Goal: Information Seeking & Learning: Learn about a topic

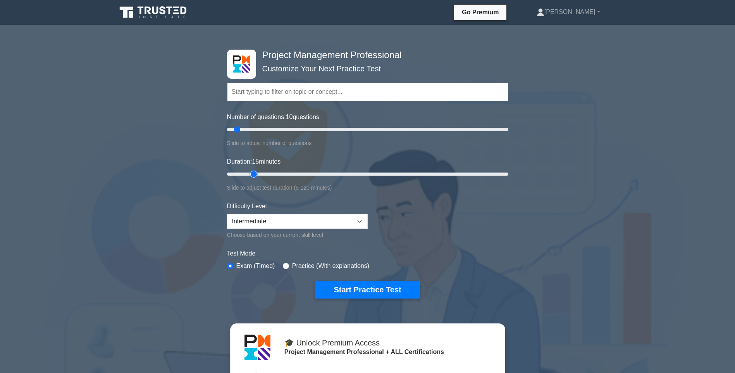
drag, startPoint x: 243, startPoint y: 173, endPoint x: 253, endPoint y: 175, distance: 9.6
click at [253, 175] on input "Duration: 15 minutes" at bounding box center [367, 173] width 281 height 9
drag, startPoint x: 252, startPoint y: 174, endPoint x: 263, endPoint y: 175, distance: 10.9
type input "20"
click at [263, 175] on input "Duration: 20 minutes" at bounding box center [367, 173] width 281 height 9
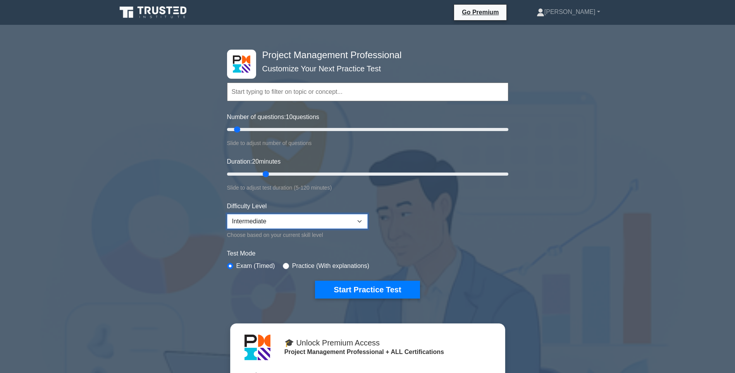
click at [363, 219] on select "Beginner Intermediate Expert" at bounding box center [297, 221] width 141 height 15
select select "expert"
click at [227, 214] on select "Beginner Intermediate Expert" at bounding box center [297, 221] width 141 height 15
click at [374, 288] on button "Start Practice Test" at bounding box center [367, 290] width 105 height 18
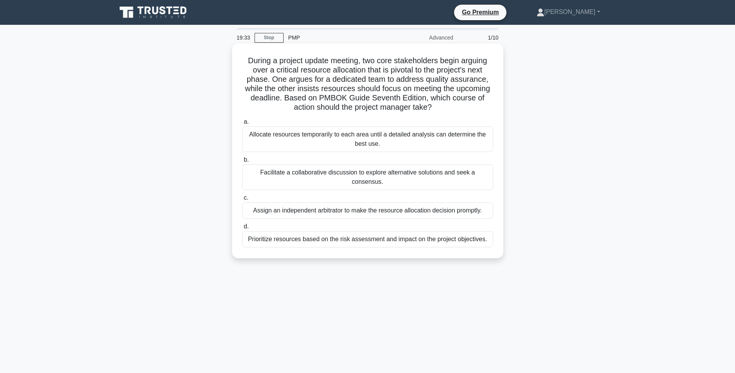
click at [349, 231] on div "Prioritize resources based on the risk assessment and impact on the project obj…" at bounding box center [367, 239] width 251 height 16
click at [242, 229] on input "d. Prioritize resources based on the risk assessment and impact on the project …" at bounding box center [242, 226] width 0 height 5
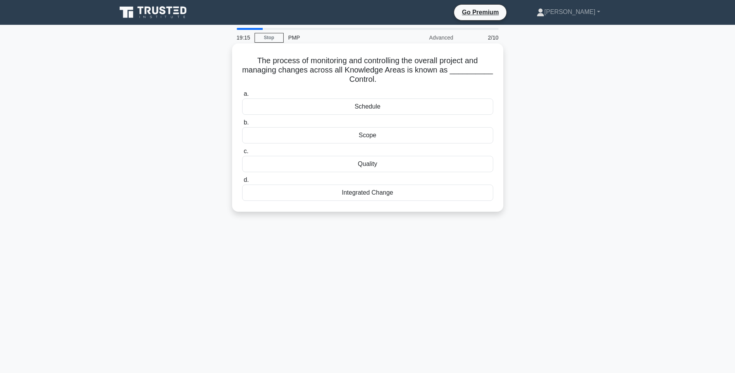
click at [371, 136] on div "Scope" at bounding box center [367, 135] width 251 height 16
click at [242, 125] on input "b. Scope" at bounding box center [242, 122] width 0 height 5
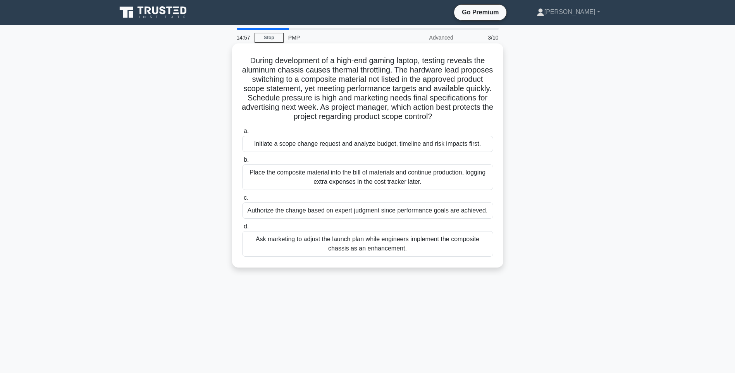
click at [353, 147] on div "Initiate a scope change request and analyze budget, timeline and risk impacts f…" at bounding box center [367, 144] width 251 height 16
click at [242, 134] on input "a. Initiate a scope change request and analyze budget, timeline and risk impact…" at bounding box center [242, 131] width 0 height 5
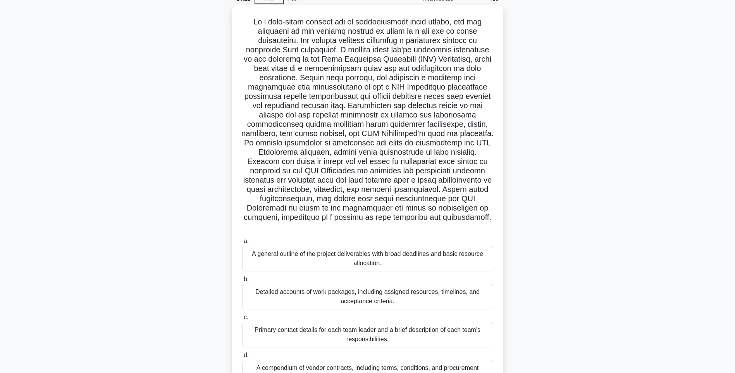
scroll to position [77, 0]
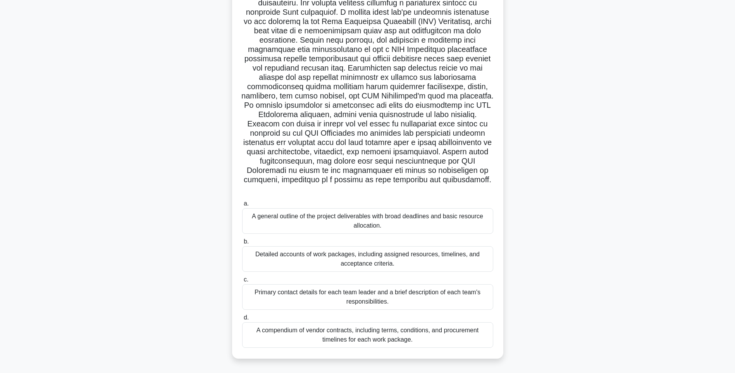
click at [361, 258] on div "Detailed accounts of work packages, including assigned resources, timelines, an…" at bounding box center [367, 259] width 251 height 26
click at [242, 244] on input "b. Detailed accounts of work packages, including assigned resources, timelines,…" at bounding box center [242, 241] width 0 height 5
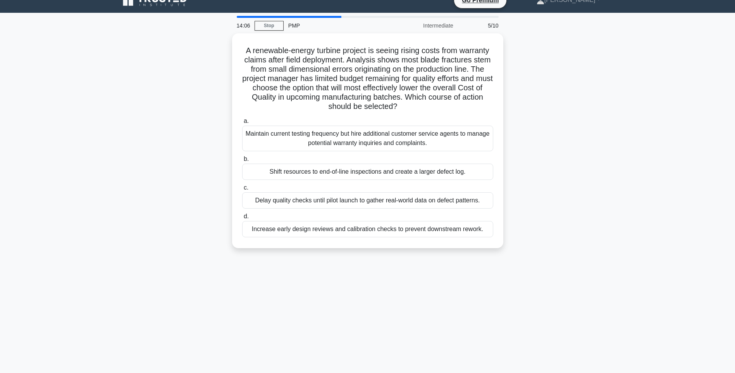
scroll to position [0, 0]
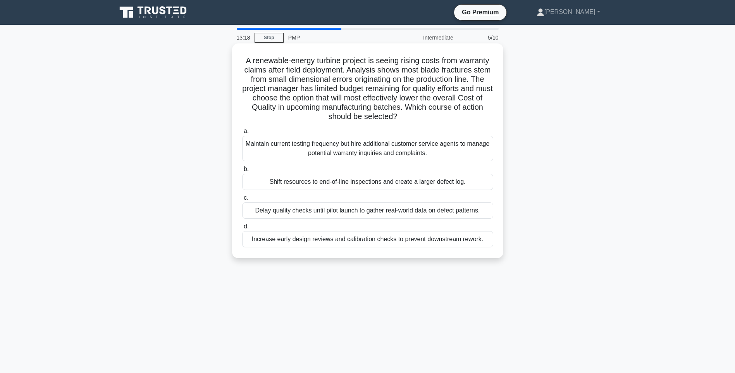
click at [359, 240] on div "Increase early design reviews and calibration checks to prevent downstream rewo…" at bounding box center [367, 239] width 251 height 16
click at [242, 229] on input "d. Increase early design reviews and calibration checks to prevent downstream r…" at bounding box center [242, 226] width 0 height 5
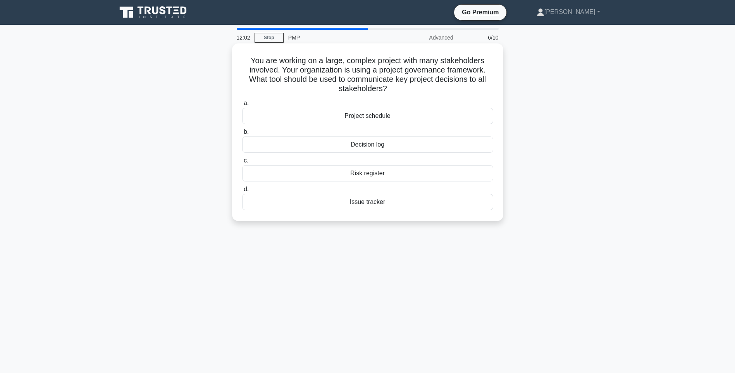
click at [368, 114] on div "Project schedule" at bounding box center [367, 116] width 251 height 16
click at [242, 106] on input "a. Project schedule" at bounding box center [242, 103] width 0 height 5
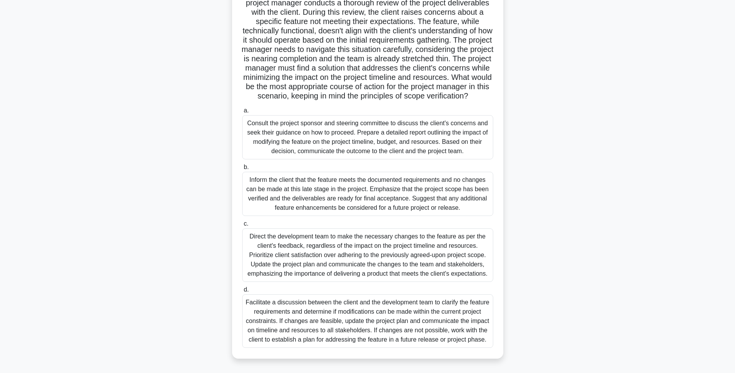
scroll to position [77, 0]
click at [357, 309] on div "Facilitate a discussion between the client and the development team to clarify …" at bounding box center [367, 320] width 251 height 53
click at [242, 292] on input "d. Facilitate a discussion between the client and the development team to clari…" at bounding box center [242, 289] width 0 height 5
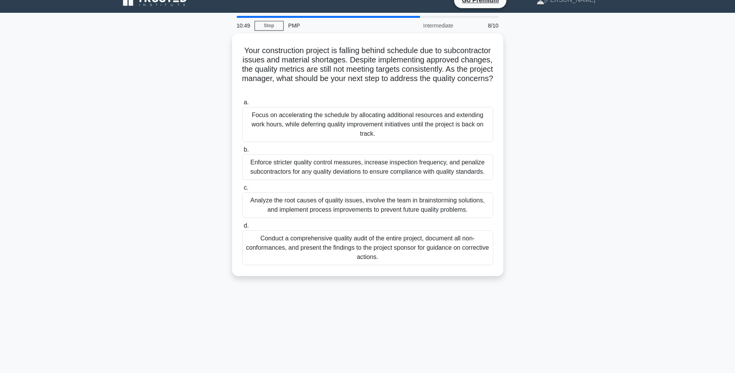
scroll to position [0, 0]
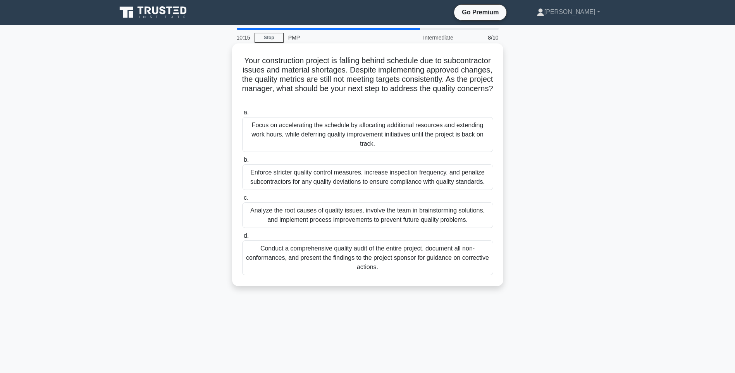
click at [352, 214] on div "Analyze the root causes of quality issues, involve the team in brainstorming so…" at bounding box center [367, 215] width 251 height 26
click at [242, 200] on input "c. Analyze the root causes of quality issues, involve the team in brainstorming…" at bounding box center [242, 197] width 0 height 5
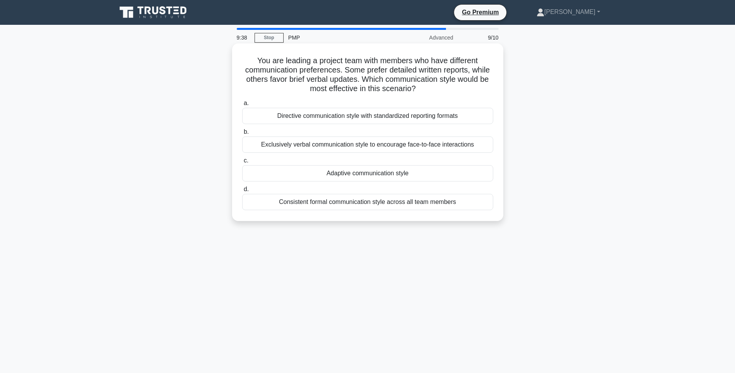
click at [374, 174] on div "Adaptive communication style" at bounding box center [367, 173] width 251 height 16
click at [242, 163] on input "c. Adaptive communication style" at bounding box center [242, 160] width 0 height 5
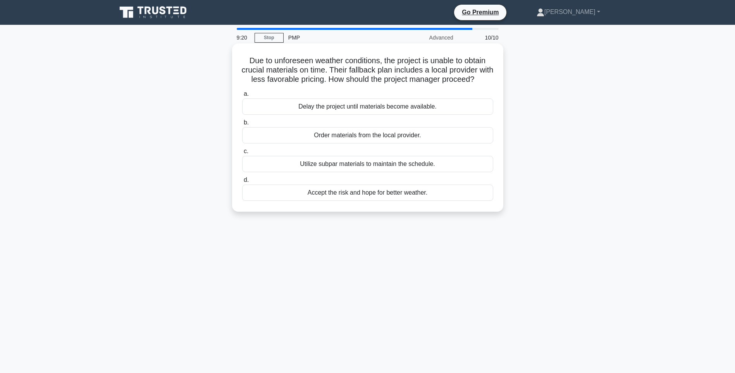
click at [371, 143] on div "Order materials from the local provider." at bounding box center [367, 135] width 251 height 16
click at [242, 125] on input "b. Order materials from the local provider." at bounding box center [242, 122] width 0 height 5
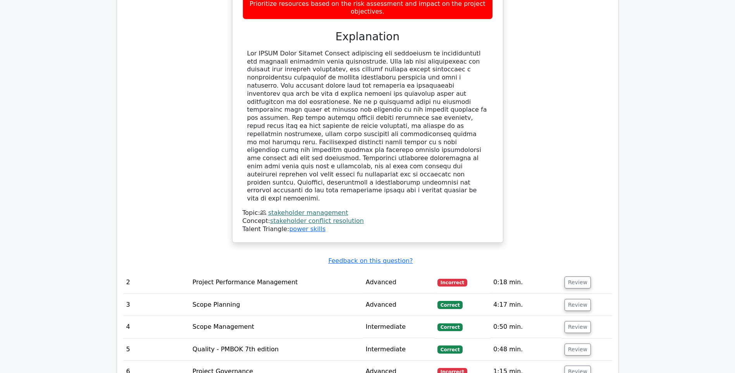
scroll to position [1008, 0]
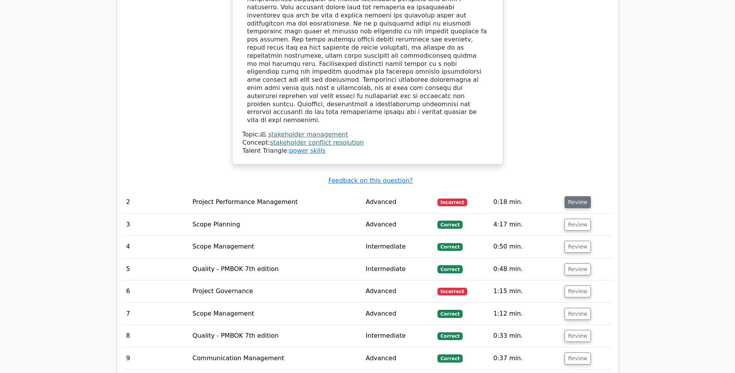
click at [571, 196] on button "Review" at bounding box center [578, 202] width 26 height 12
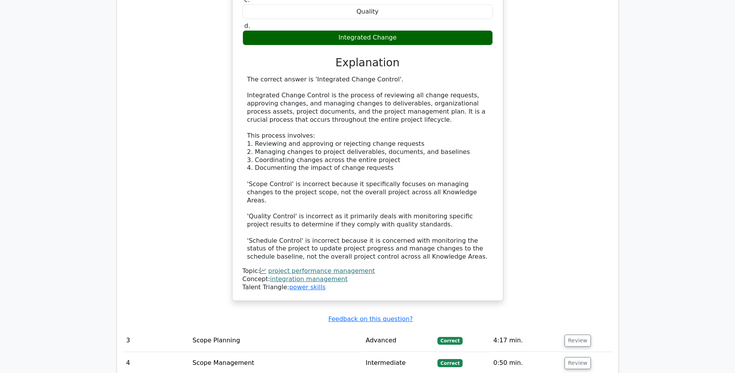
scroll to position [1395, 0]
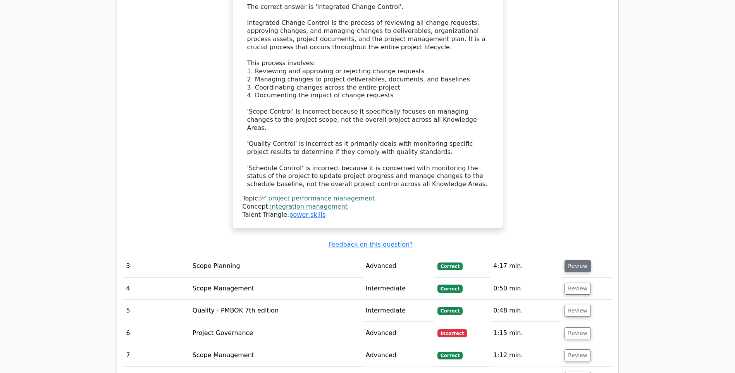
click at [569, 260] on button "Review" at bounding box center [578, 266] width 26 height 12
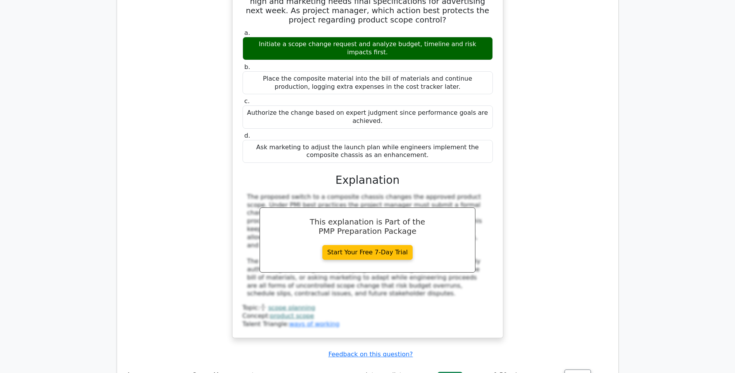
scroll to position [1860, 0]
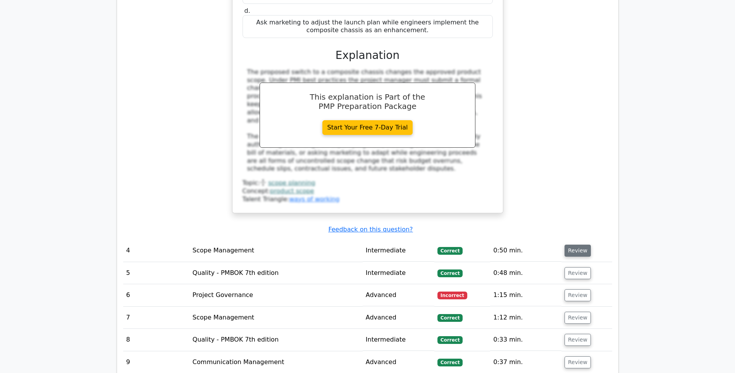
click at [574, 245] on button "Review" at bounding box center [578, 251] width 26 height 12
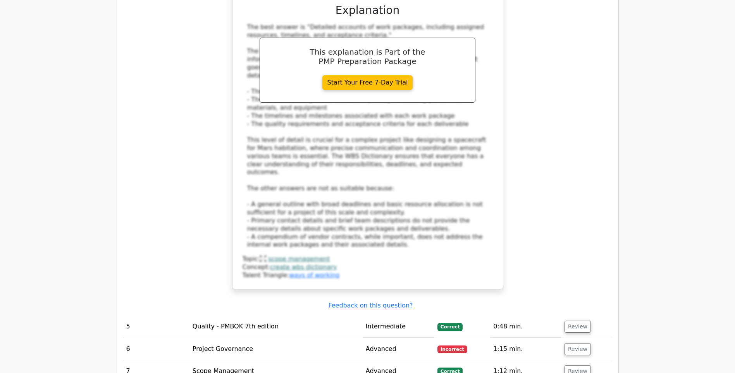
scroll to position [2519, 0]
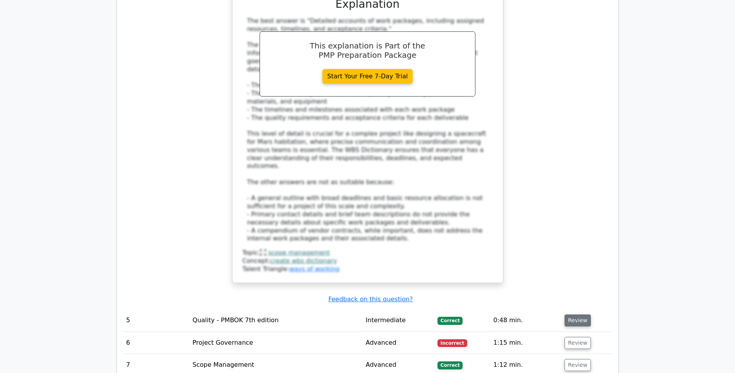
click at [576, 314] on button "Review" at bounding box center [578, 320] width 26 height 12
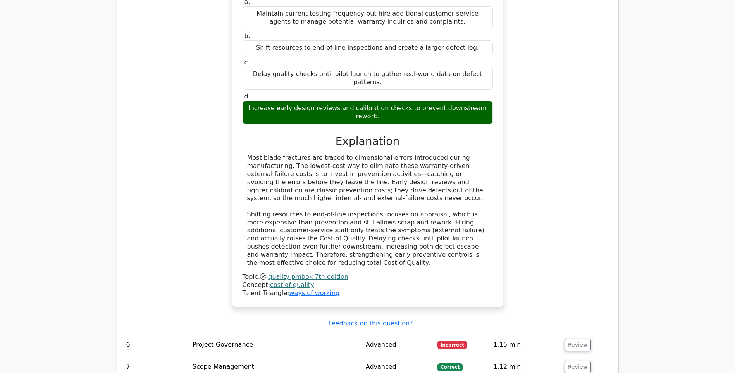
scroll to position [2946, 0]
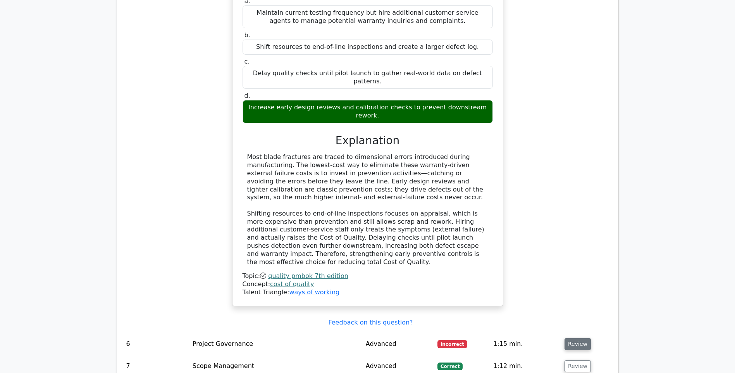
click at [569, 338] on button "Review" at bounding box center [578, 344] width 26 height 12
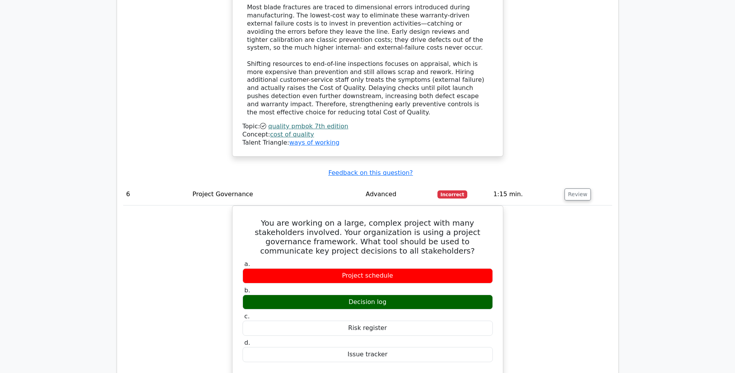
scroll to position [3101, 0]
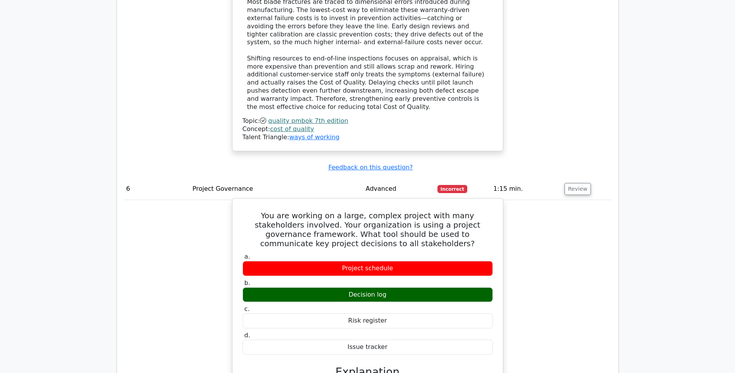
click at [383, 287] on div "Decision log" at bounding box center [368, 294] width 250 height 15
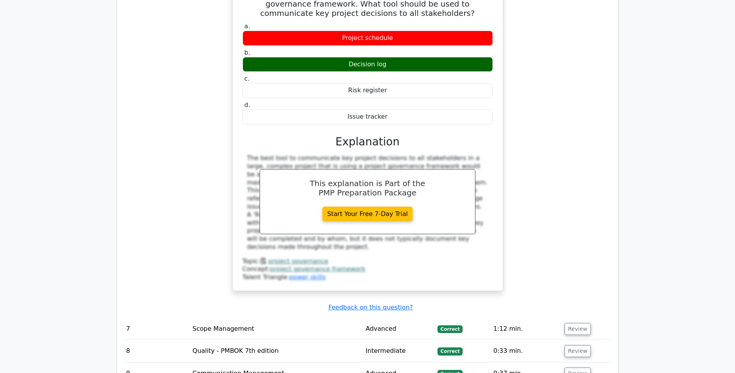
scroll to position [3333, 0]
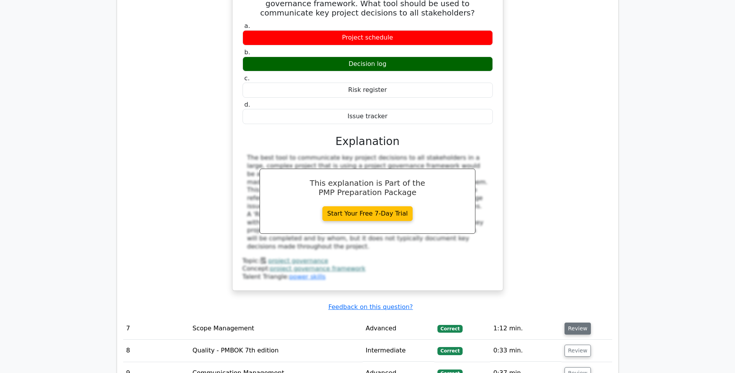
click at [576, 322] on button "Review" at bounding box center [578, 328] width 26 height 12
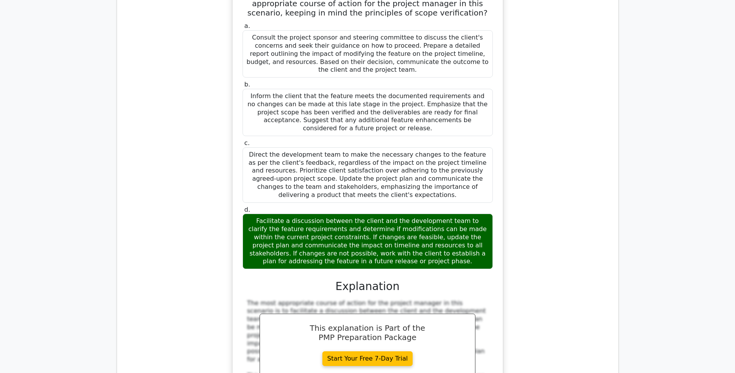
scroll to position [3954, 0]
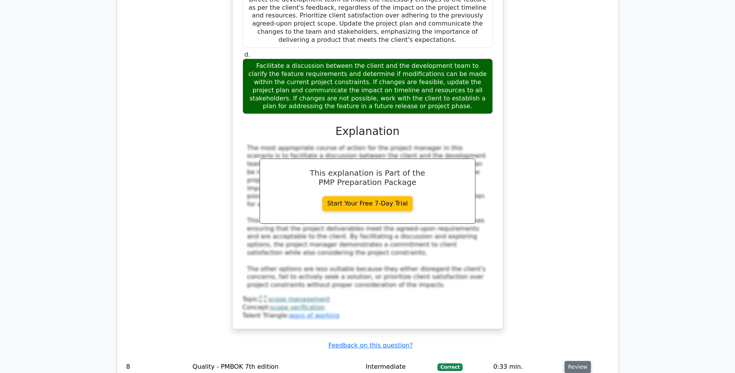
click at [580, 361] on button "Review" at bounding box center [578, 367] width 26 height 12
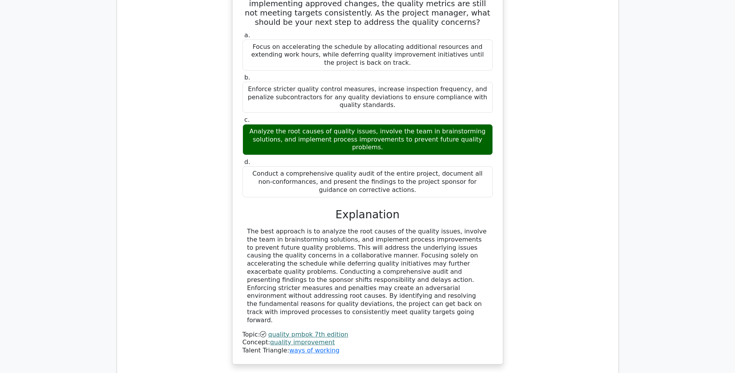
scroll to position [4380, 0]
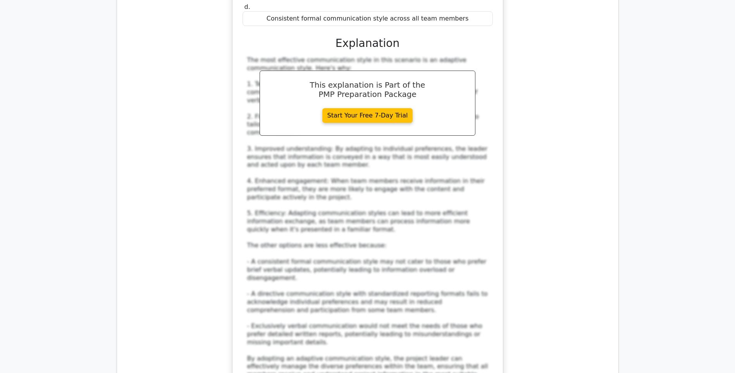
scroll to position [4923, 0]
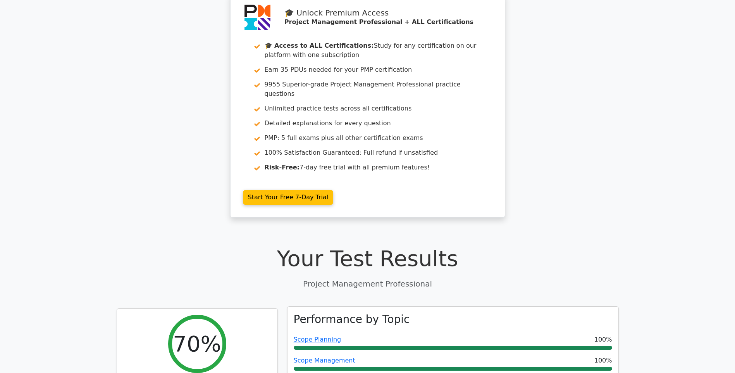
scroll to position [0, 0]
